Goal: Use online tool/utility: Utilize a website feature to perform a specific function

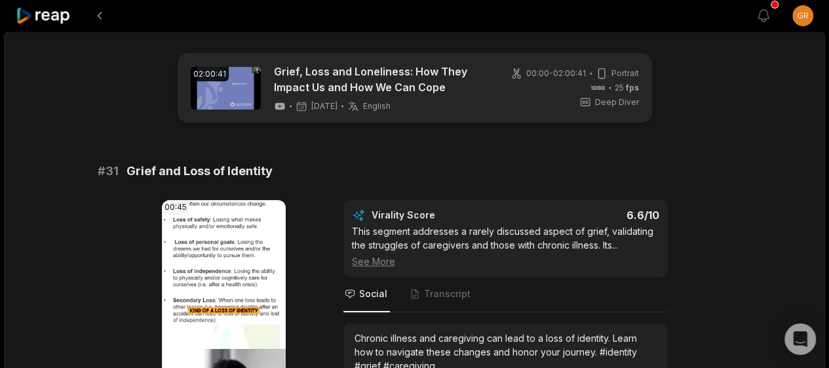
click at [56, 10] on icon at bounding box center [44, 16] width 56 height 18
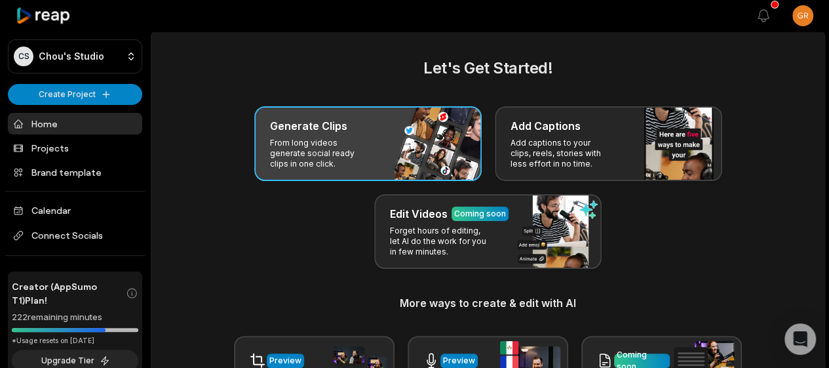
click at [338, 130] on h3 "Generate Clips" at bounding box center [308, 126] width 77 height 16
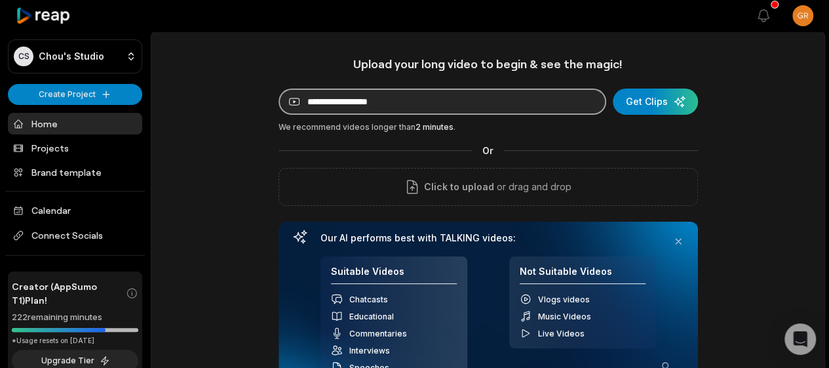
click at [368, 103] on input at bounding box center [443, 102] width 328 height 26
paste input "**********"
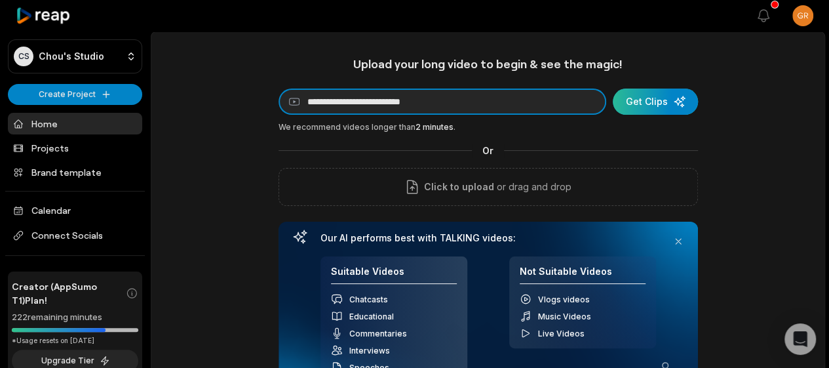
type input "**********"
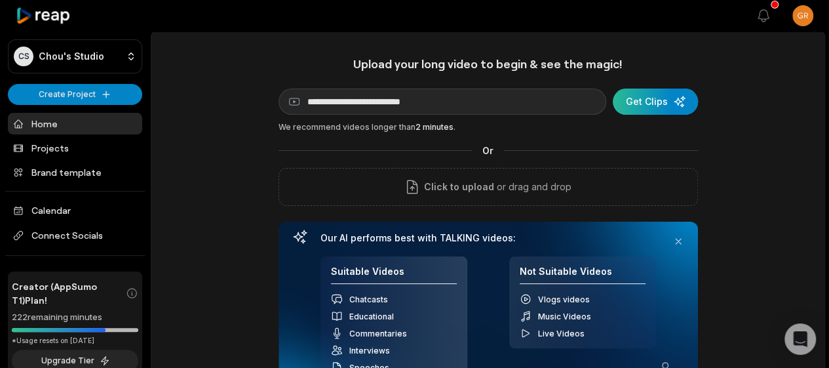
click at [656, 104] on div "submit" at bounding box center [655, 102] width 85 height 26
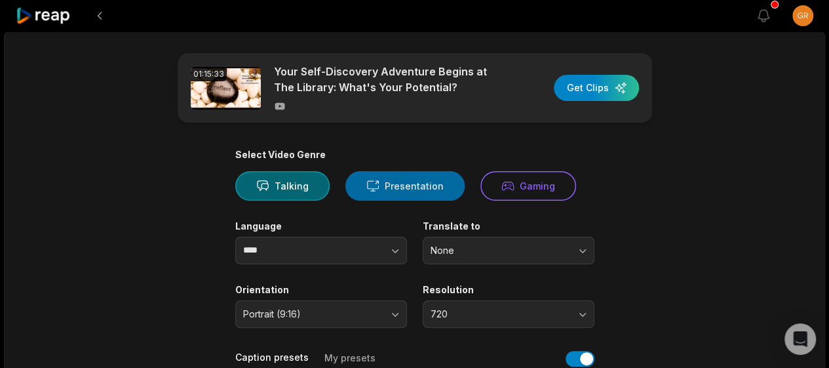
click at [422, 191] on button "Presentation" at bounding box center [405, 186] width 119 height 30
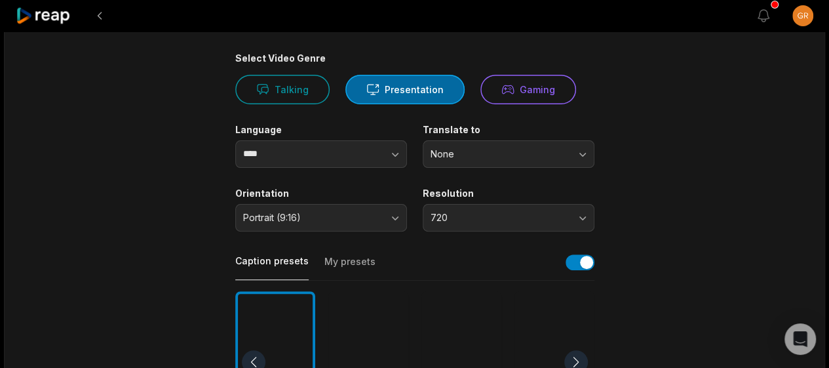
scroll to position [97, 0]
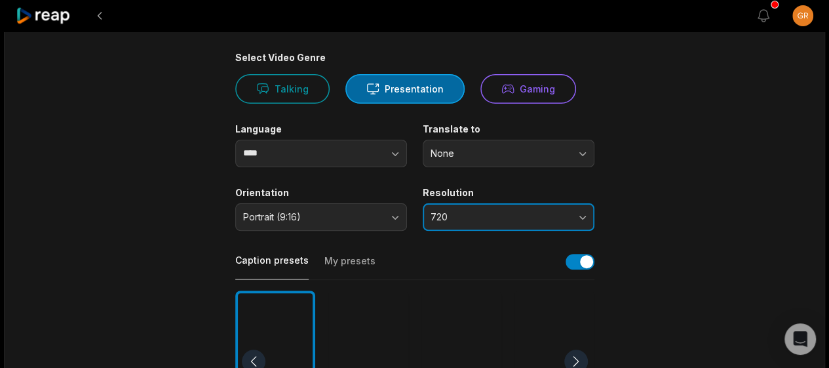
click at [581, 222] on button "720" at bounding box center [509, 217] width 172 height 28
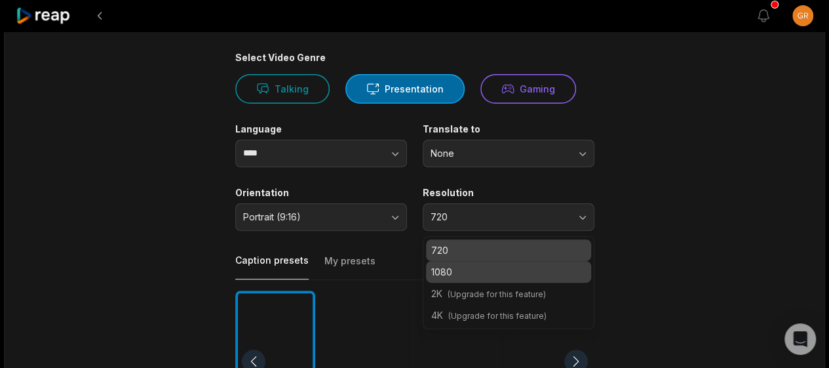
click at [499, 277] on p "1080" at bounding box center [508, 272] width 155 height 14
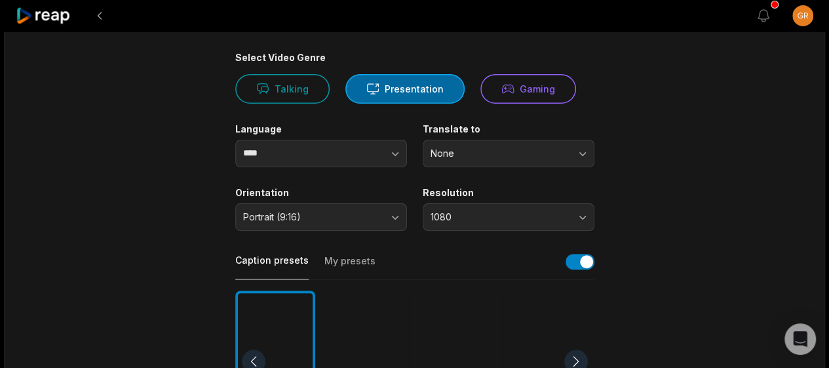
click at [338, 257] on button "My presets" at bounding box center [350, 266] width 51 height 25
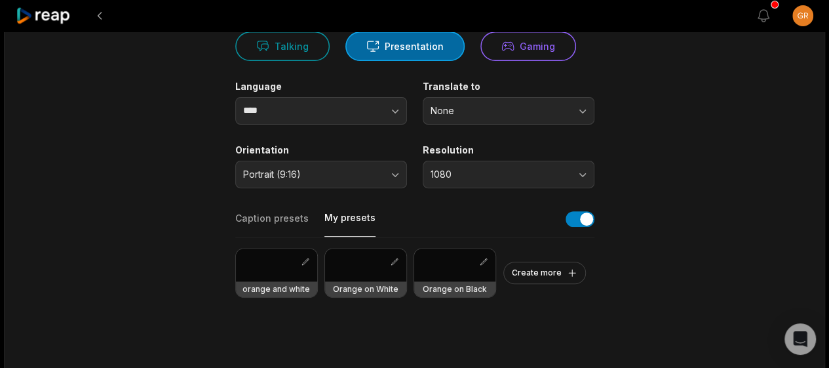
scroll to position [185, 0]
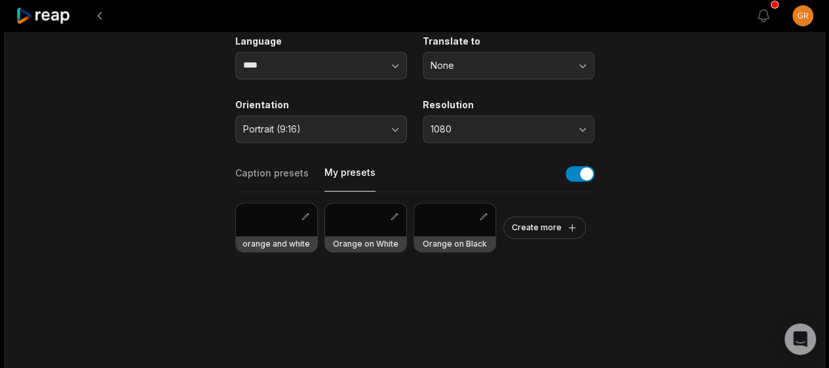
click at [458, 242] on h3 "Orange on Black" at bounding box center [455, 244] width 64 height 10
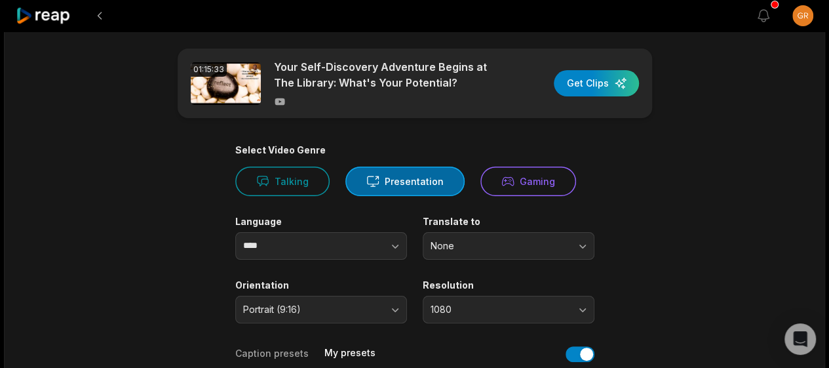
scroll to position [0, 0]
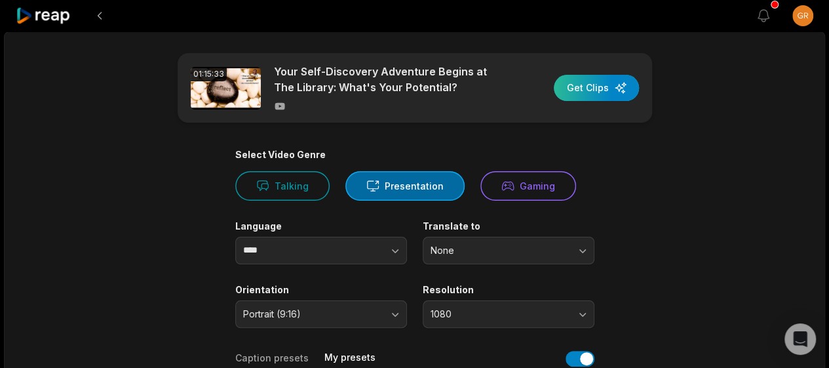
click at [608, 85] on div "button" at bounding box center [596, 88] width 85 height 26
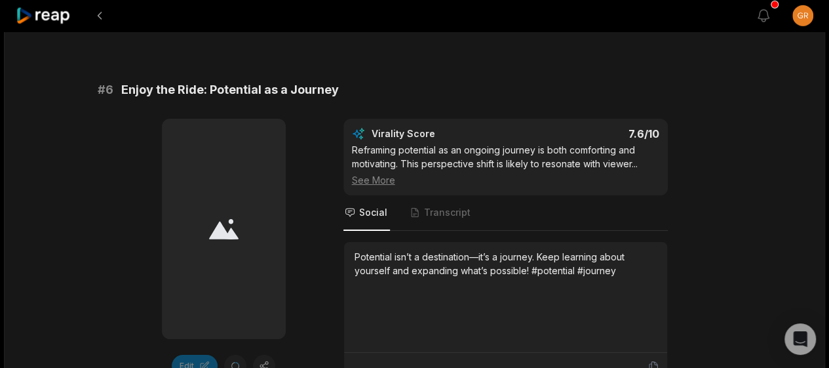
scroll to position [2124, 0]
